Goal: Information Seeking & Learning: Find specific fact

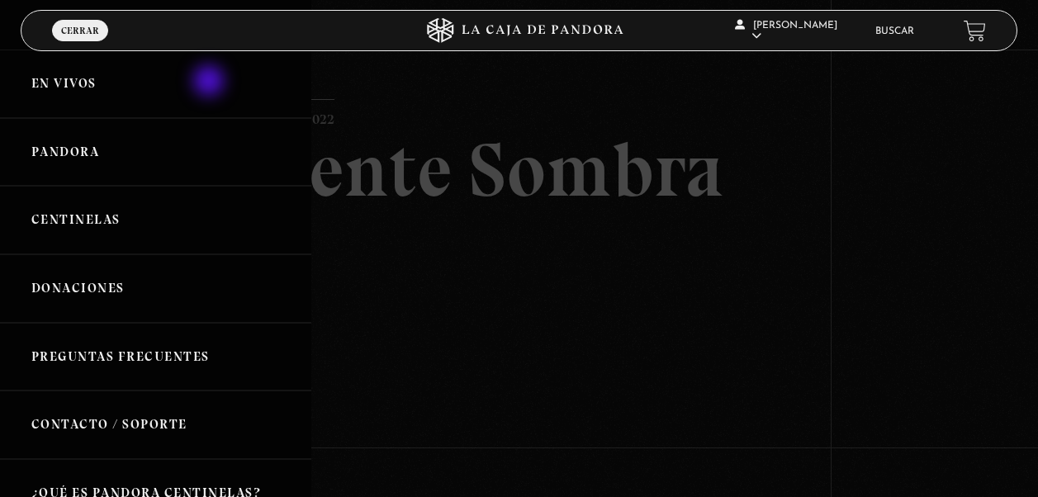
scroll to position [102, 0]
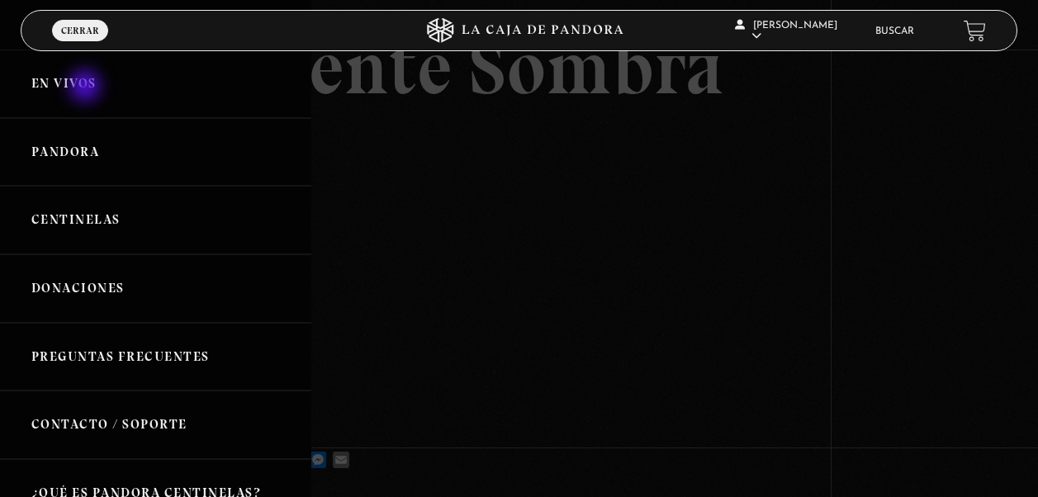
click at [87, 84] on link "En vivos" at bounding box center [155, 84] width 311 height 69
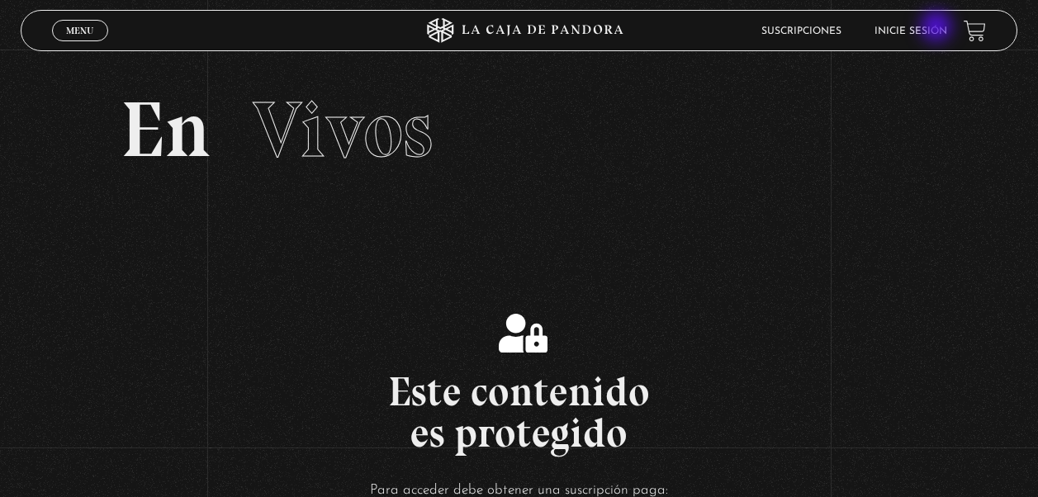
click at [938, 28] on link "Inicie sesión" at bounding box center [910, 31] width 73 height 10
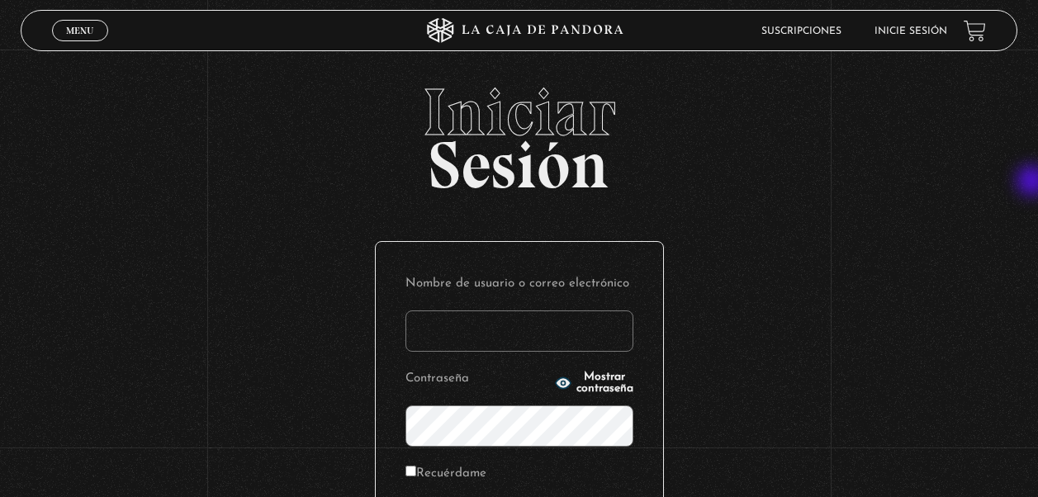
type input "[EMAIL_ADDRESS][DOMAIN_NAME]"
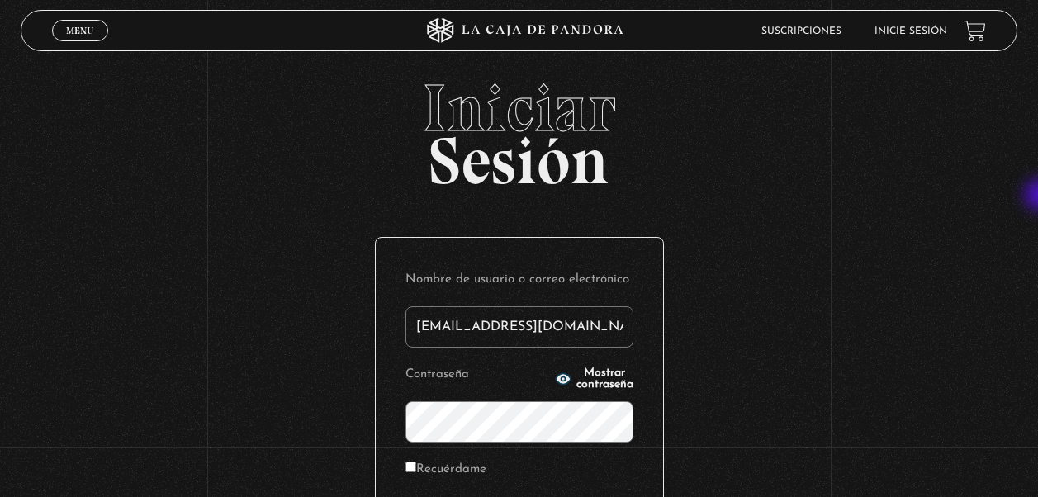
scroll to position [223, 0]
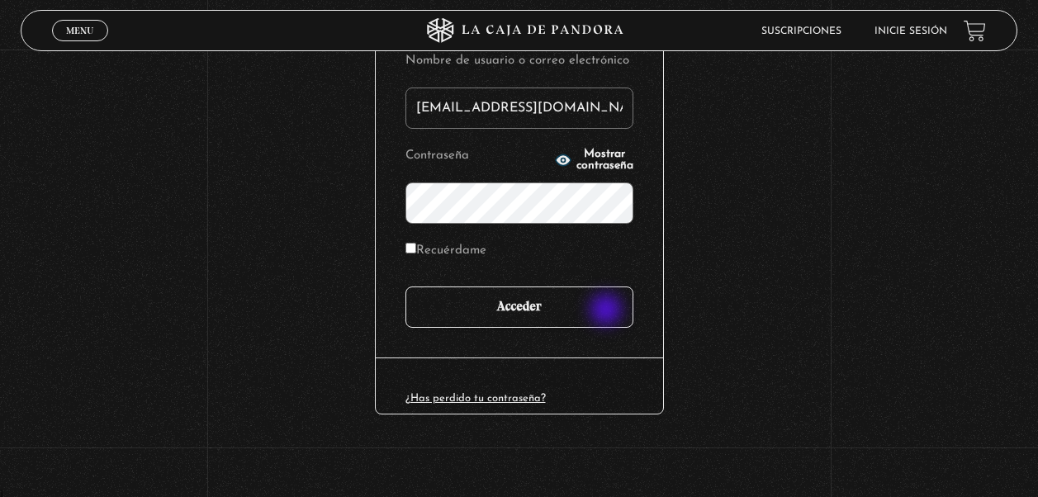
click at [606, 311] on input "Acceder" at bounding box center [519, 307] width 228 height 41
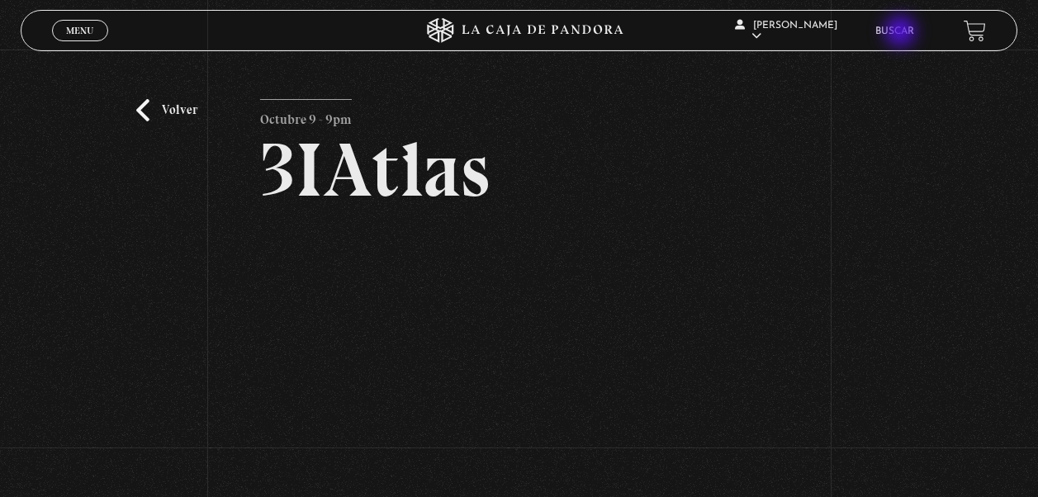
click at [902, 33] on link "Buscar" at bounding box center [894, 31] width 39 height 10
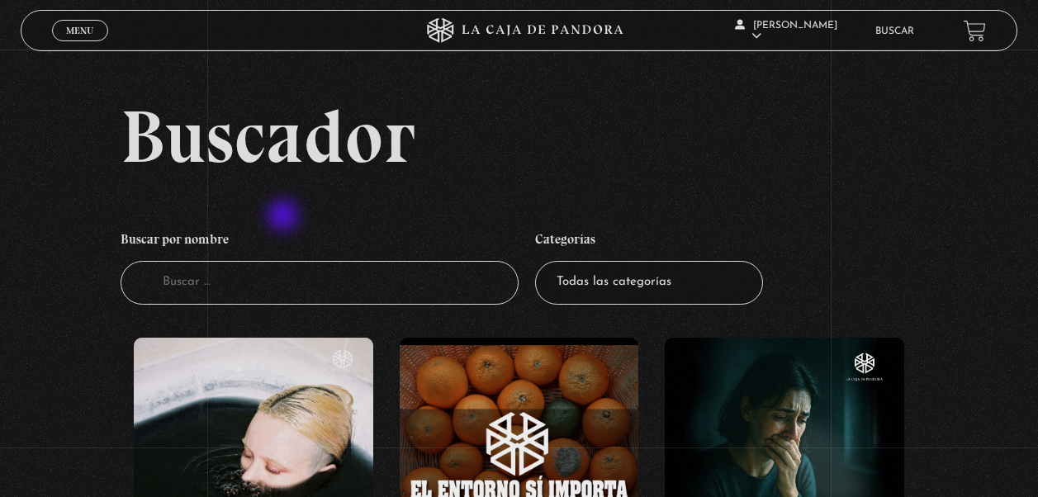
click at [257, 275] on input "Buscador" at bounding box center [320, 283] width 399 height 44
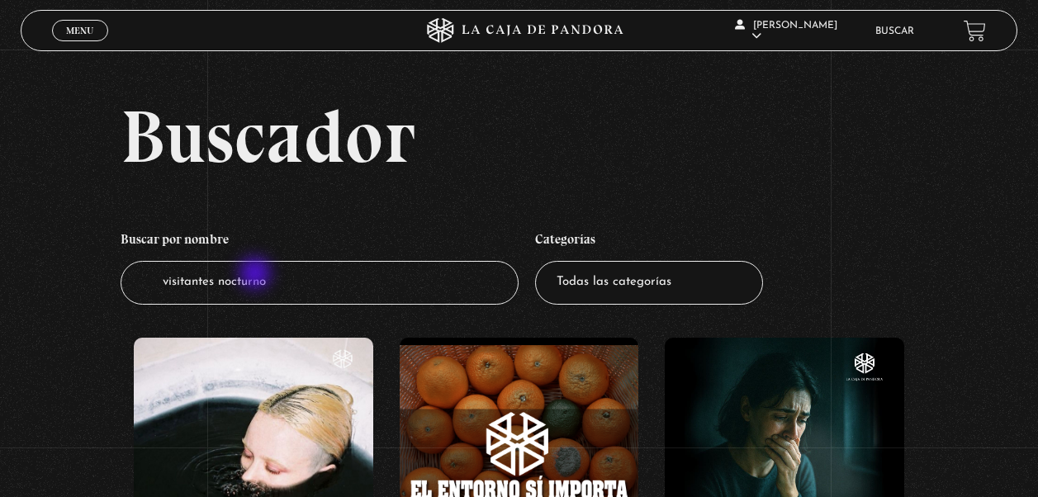
type input "visitantes nocturnos"
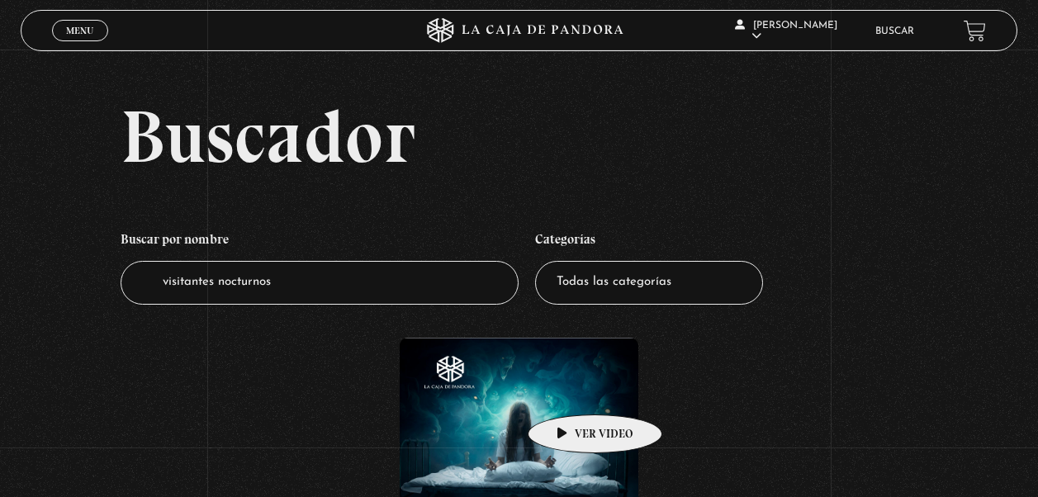
click at [569, 390] on figure at bounding box center [519, 457] width 239 height 239
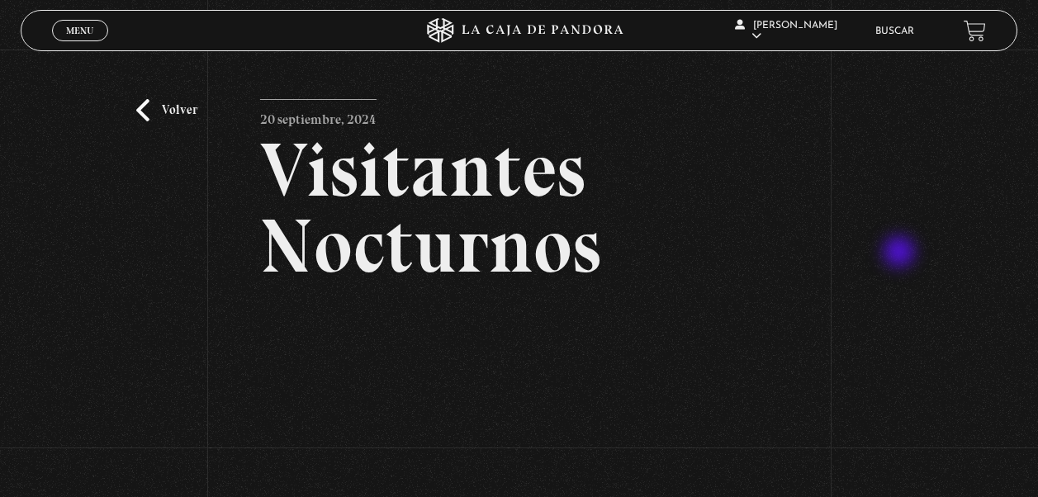
click at [901, 254] on div "Volver [DATE] Visitantes Nocturnos WhatsApp Twitter Messenger Email" at bounding box center [519, 363] width 1038 height 627
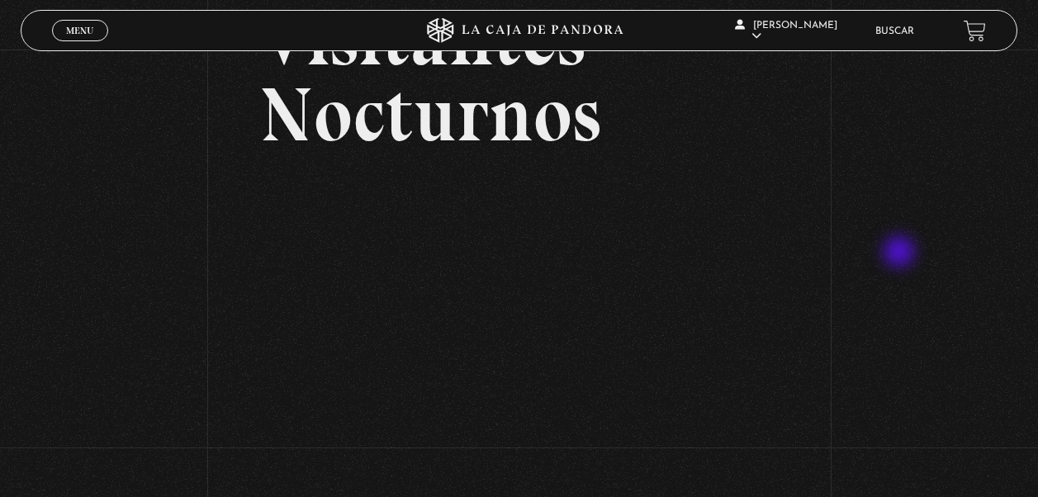
scroll to position [165, 0]
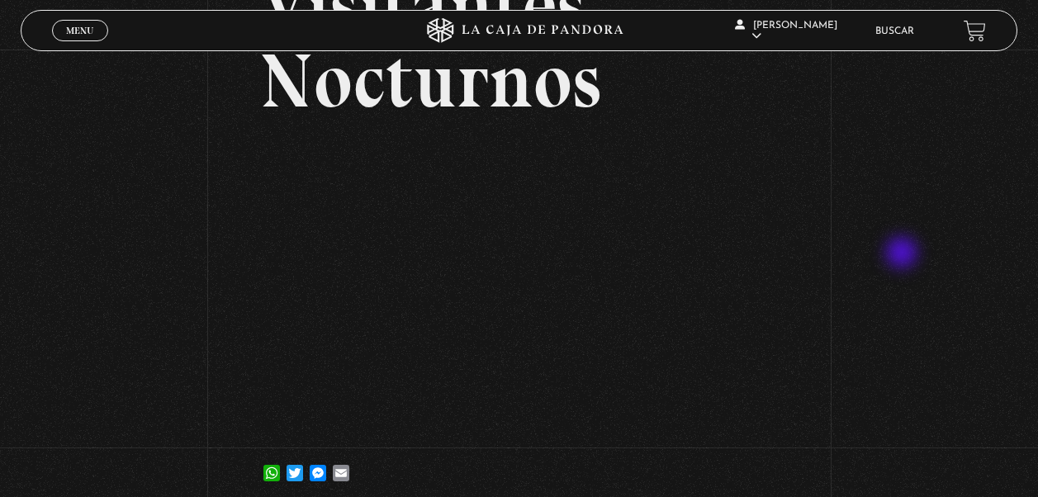
click at [903, 254] on div "Volver [DATE] Visitantes Nocturnos WhatsApp Twitter Messenger Email" at bounding box center [519, 197] width 1038 height 627
